Goal: Find specific page/section: Find specific page/section

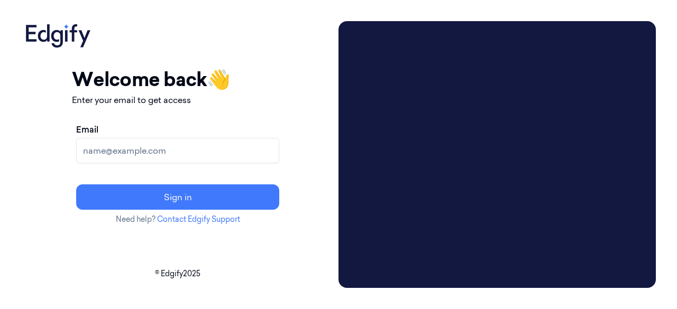
click at [222, 155] on input "Email" at bounding box center [177, 150] width 203 height 25
type input "gorantla.rohitha@heb.com"
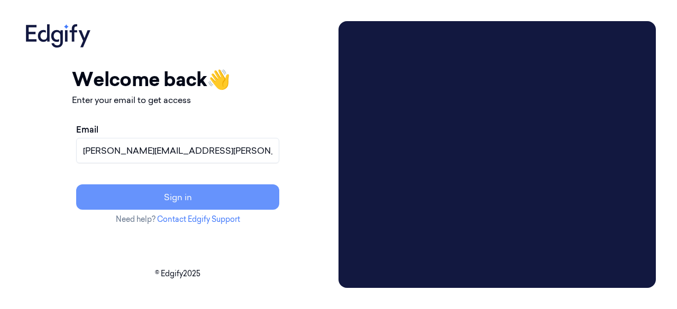
click at [248, 194] on button "Sign in" at bounding box center [177, 197] width 203 height 25
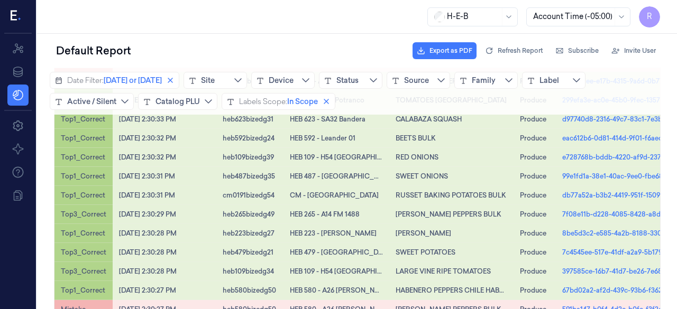
scroll to position [779, 0]
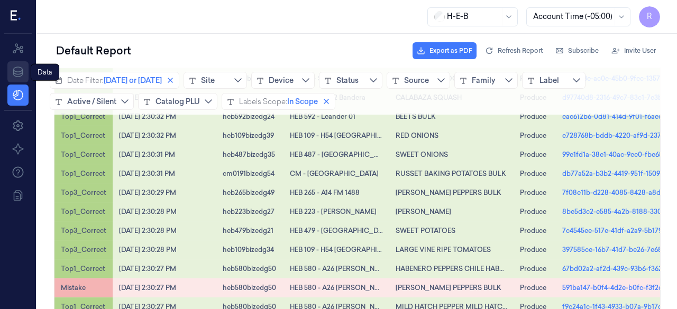
click at [26, 65] on link "Data" at bounding box center [17, 71] width 21 height 21
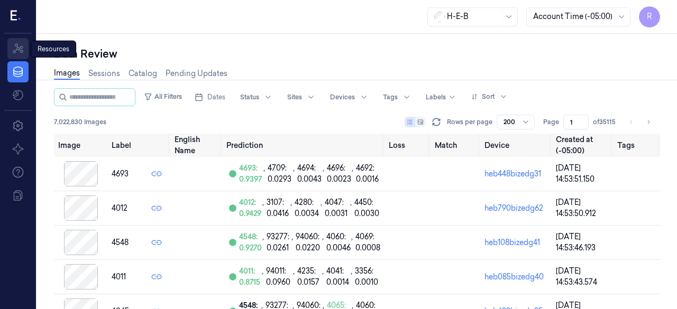
click at [20, 52] on icon at bounding box center [18, 48] width 11 height 10
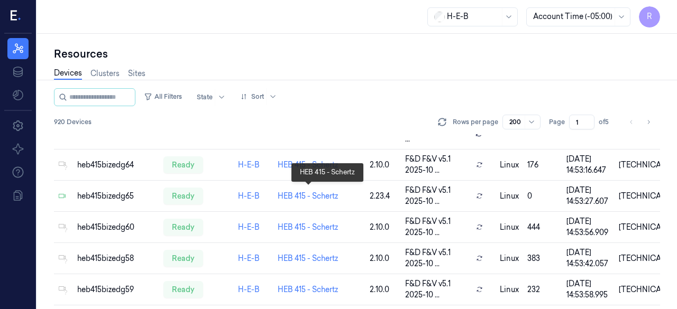
scroll to position [968, 0]
